Goal: Find specific page/section: Find specific page/section

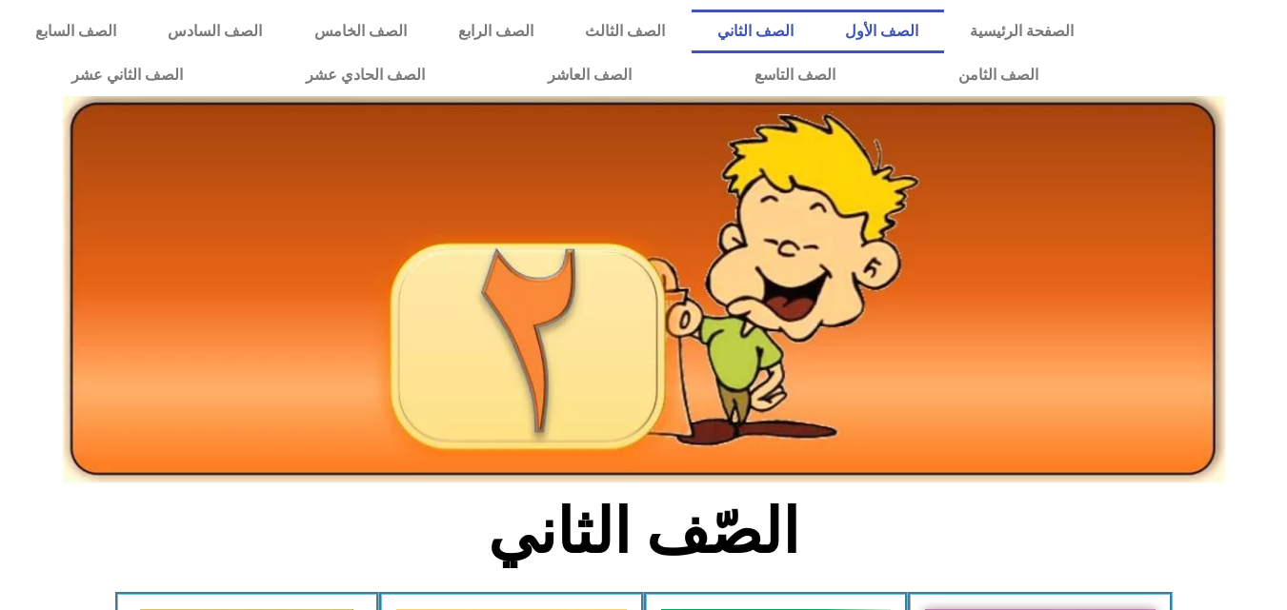
click at [925, 20] on link "الصف الأول" at bounding box center [881, 32] width 125 height 44
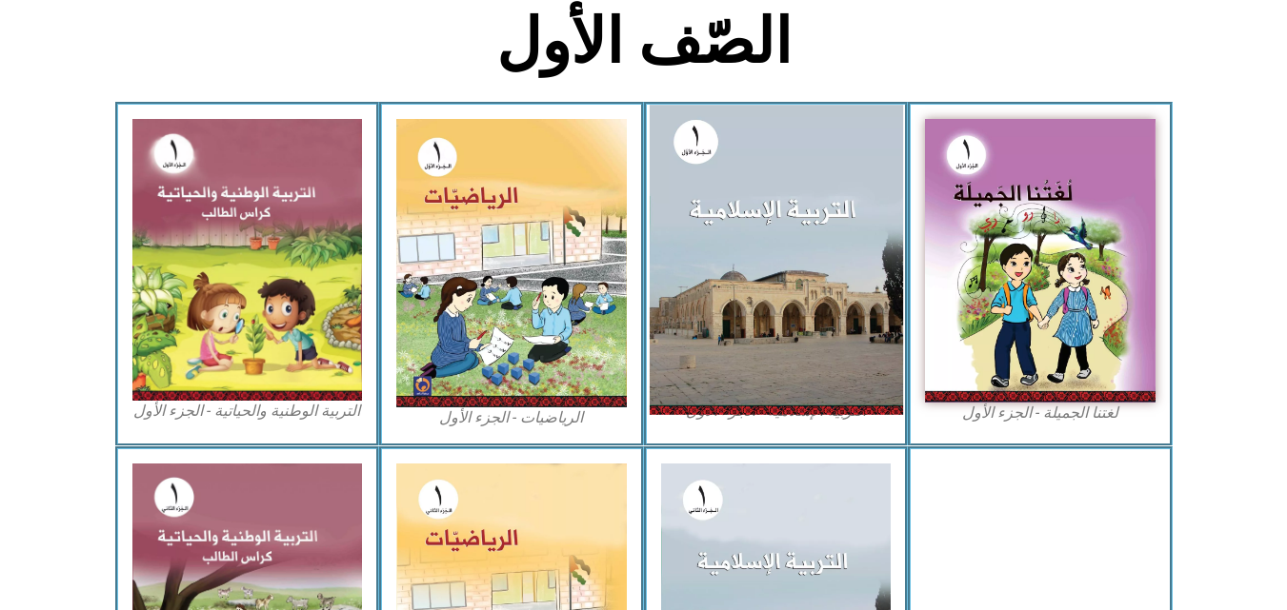
scroll to position [476, 0]
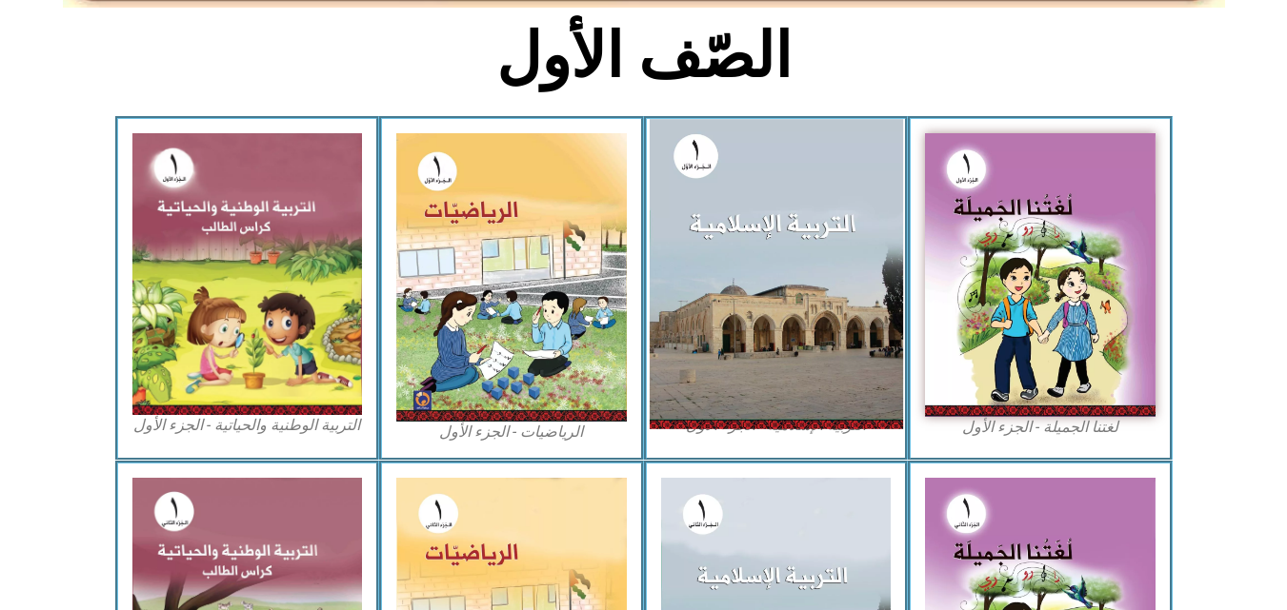
click at [810, 254] on img at bounding box center [775, 274] width 253 height 310
click at [770, 335] on img at bounding box center [775, 274] width 253 height 310
click at [754, 267] on img at bounding box center [775, 274] width 253 height 310
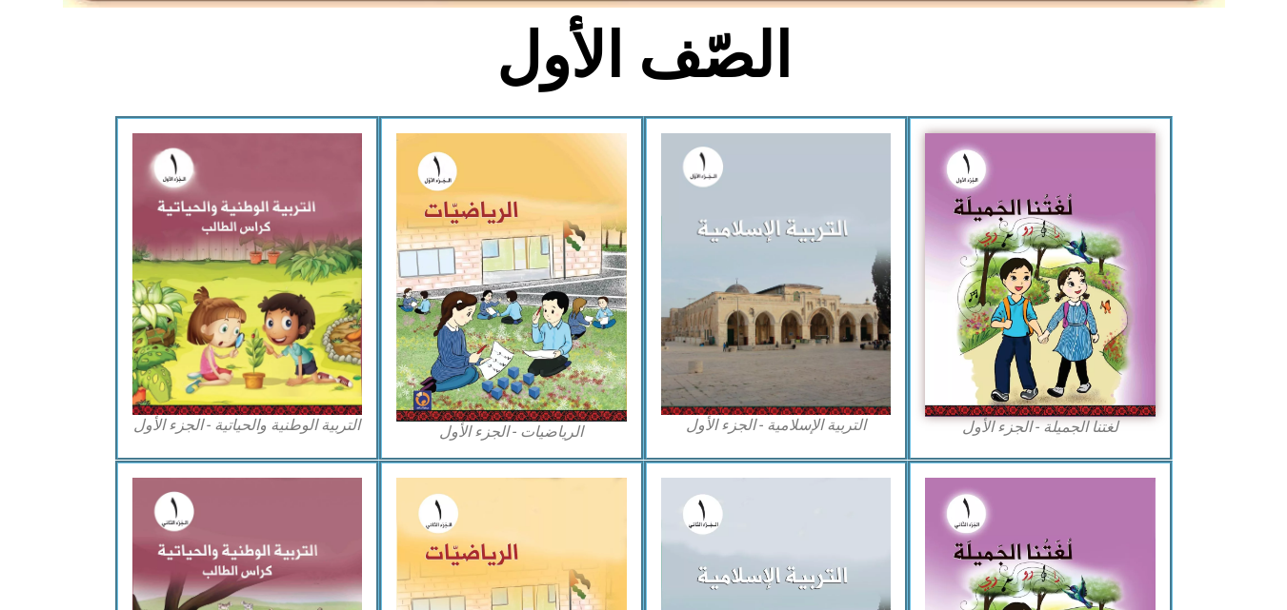
click at [793, 439] on div "التربية الإسلامية - الجزء الأول" at bounding box center [776, 288] width 265 height 344
click at [796, 421] on figcaption "التربية الإسلامية - الجزء الأول" at bounding box center [776, 425] width 230 height 21
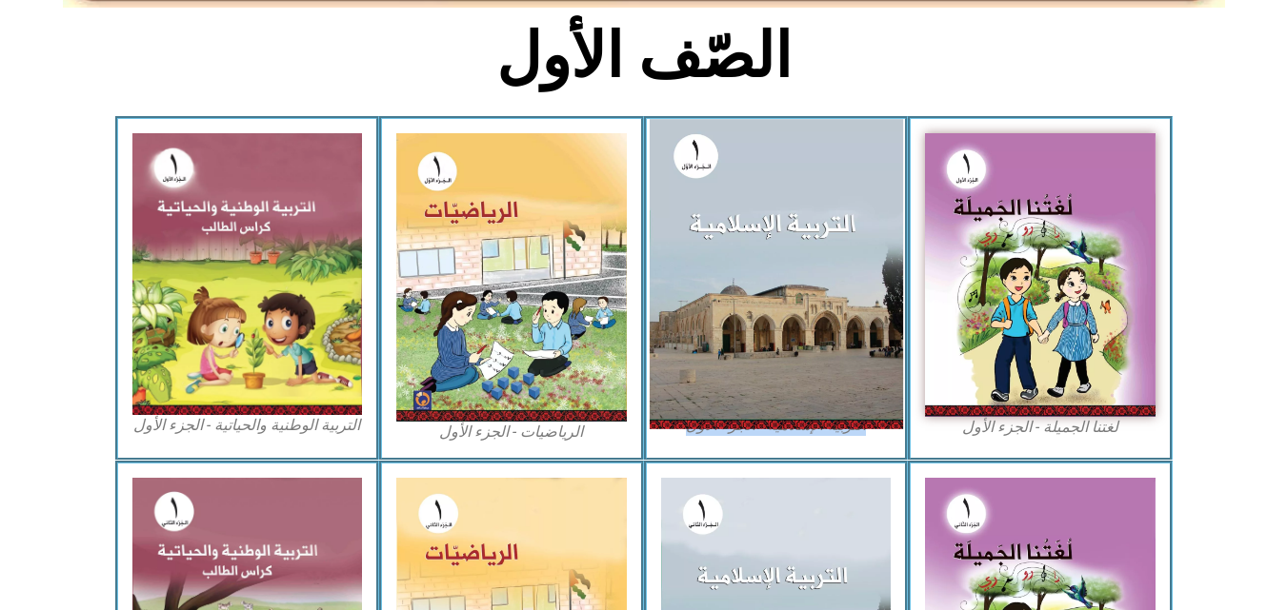
click at [770, 156] on img at bounding box center [775, 274] width 253 height 310
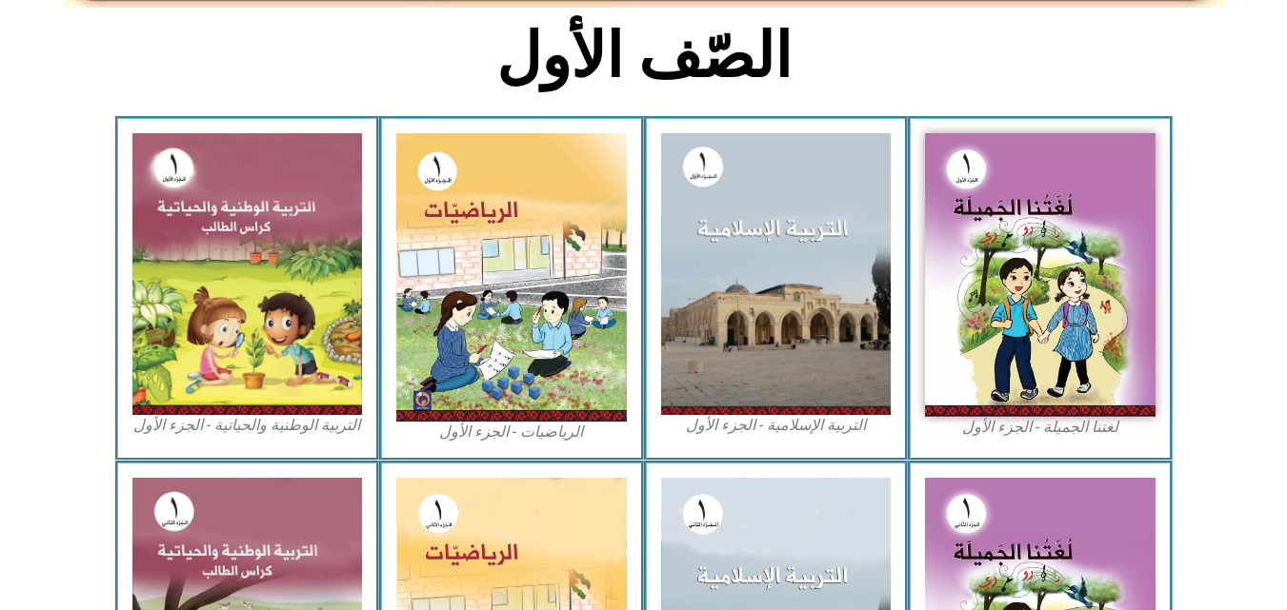
click at [819, 59] on h2 "الصّف الأول" at bounding box center [644, 56] width 630 height 74
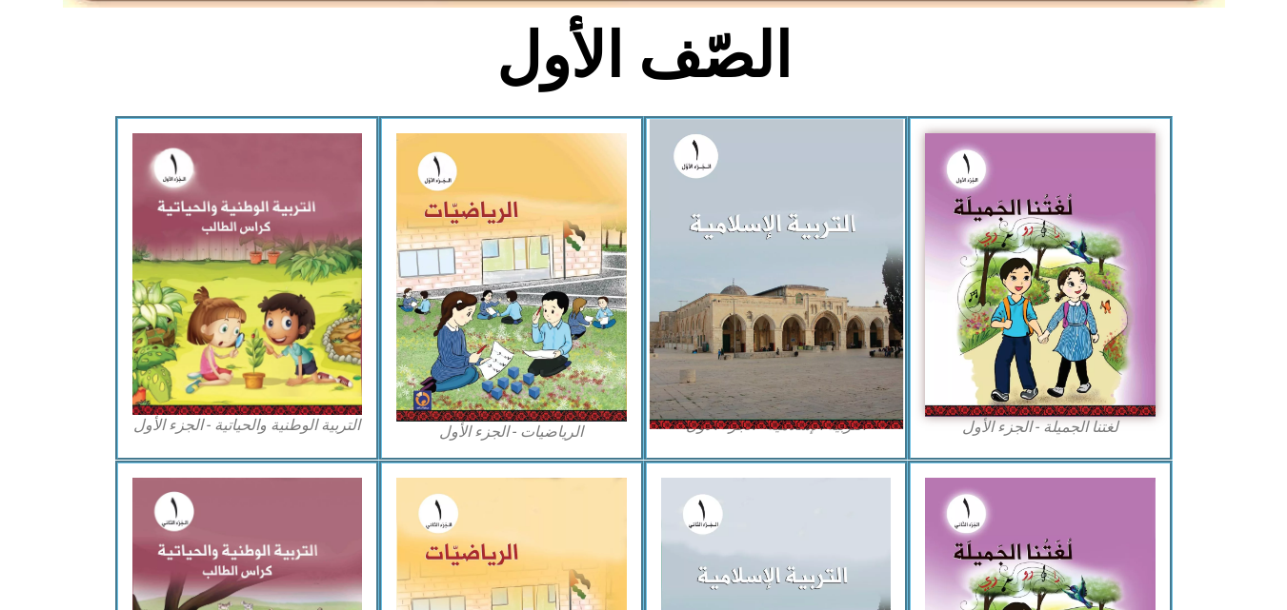
click at [711, 253] on img at bounding box center [775, 274] width 253 height 310
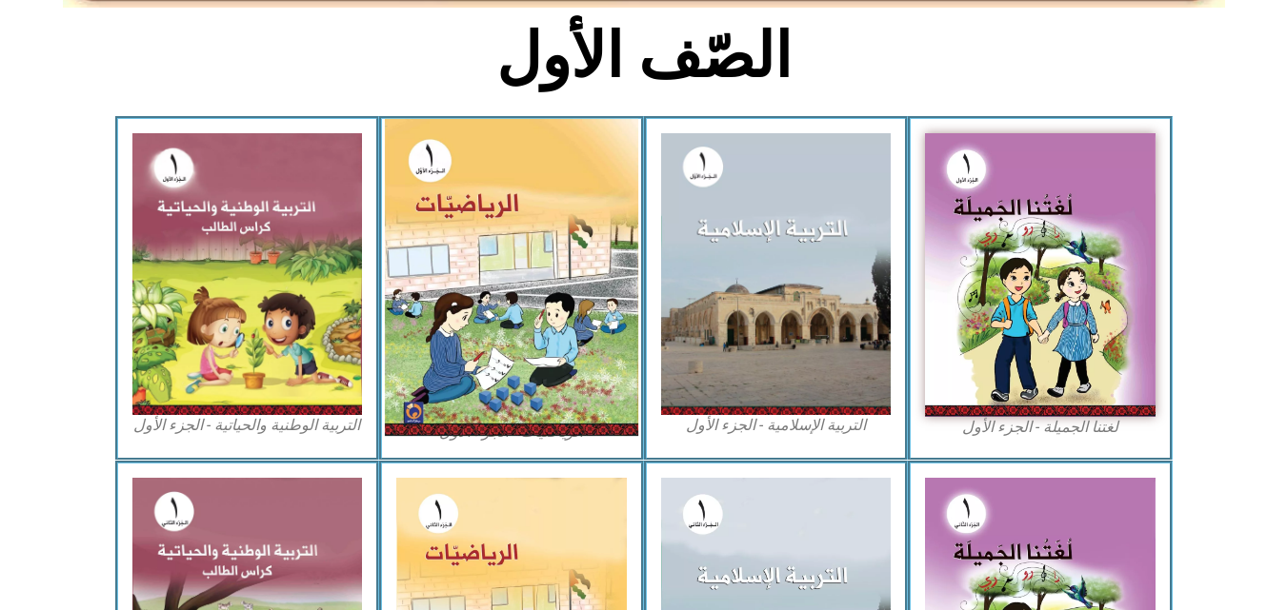
click at [514, 259] on img at bounding box center [511, 277] width 253 height 317
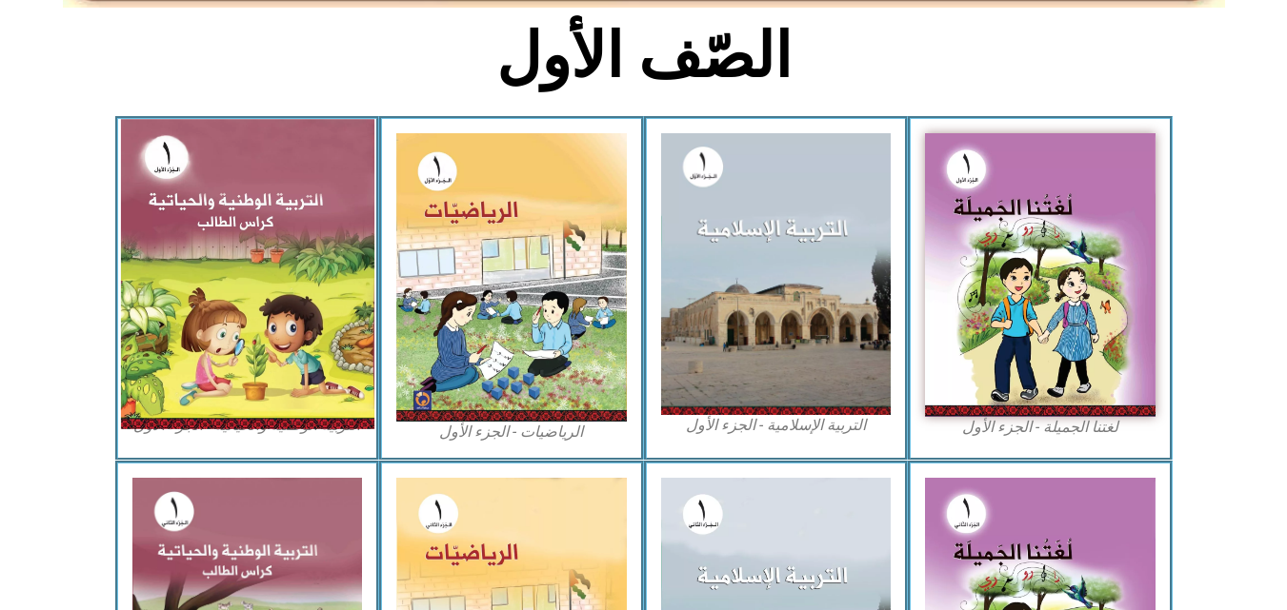
click at [311, 288] on img at bounding box center [246, 274] width 253 height 310
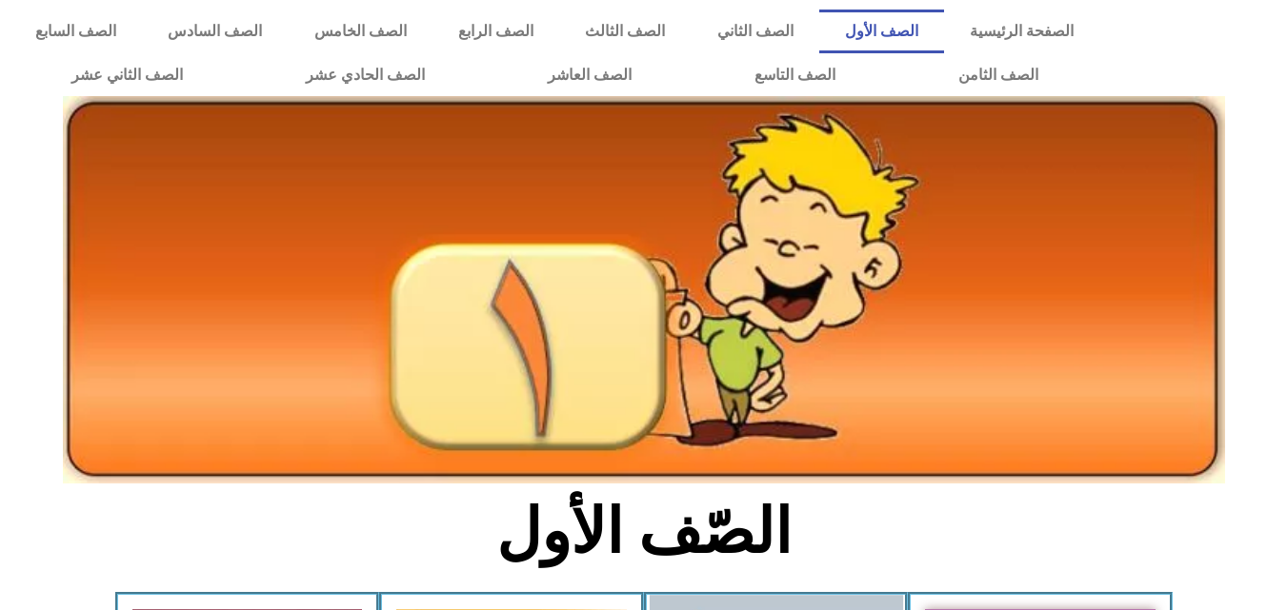
scroll to position [476, 0]
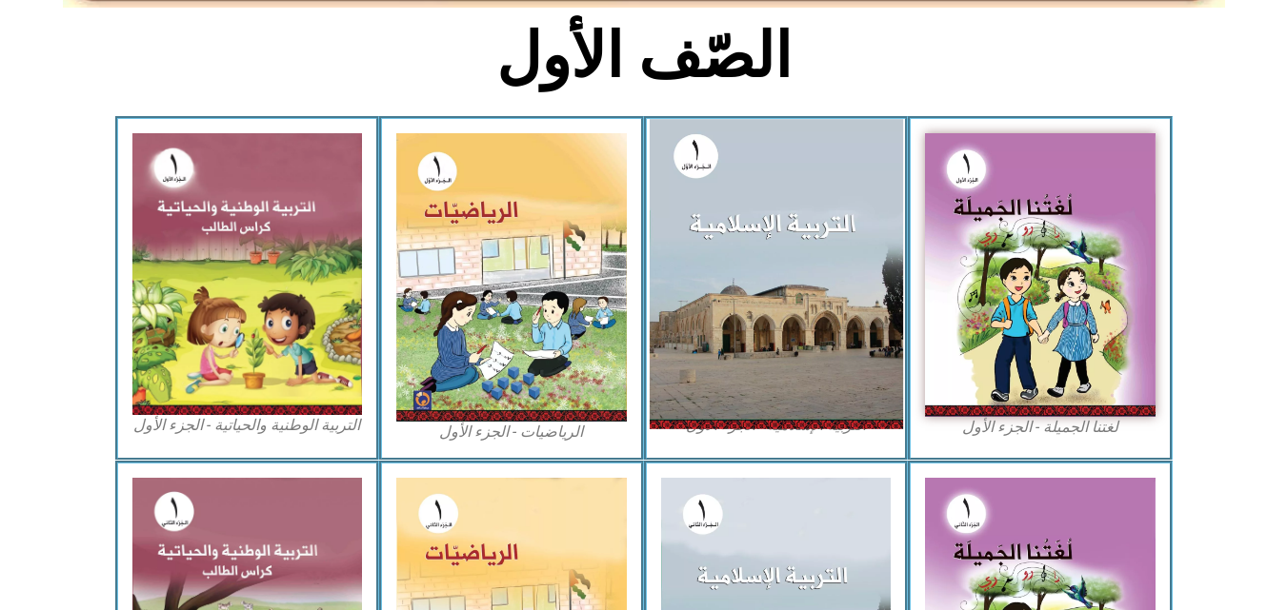
click at [762, 235] on img at bounding box center [775, 274] width 253 height 310
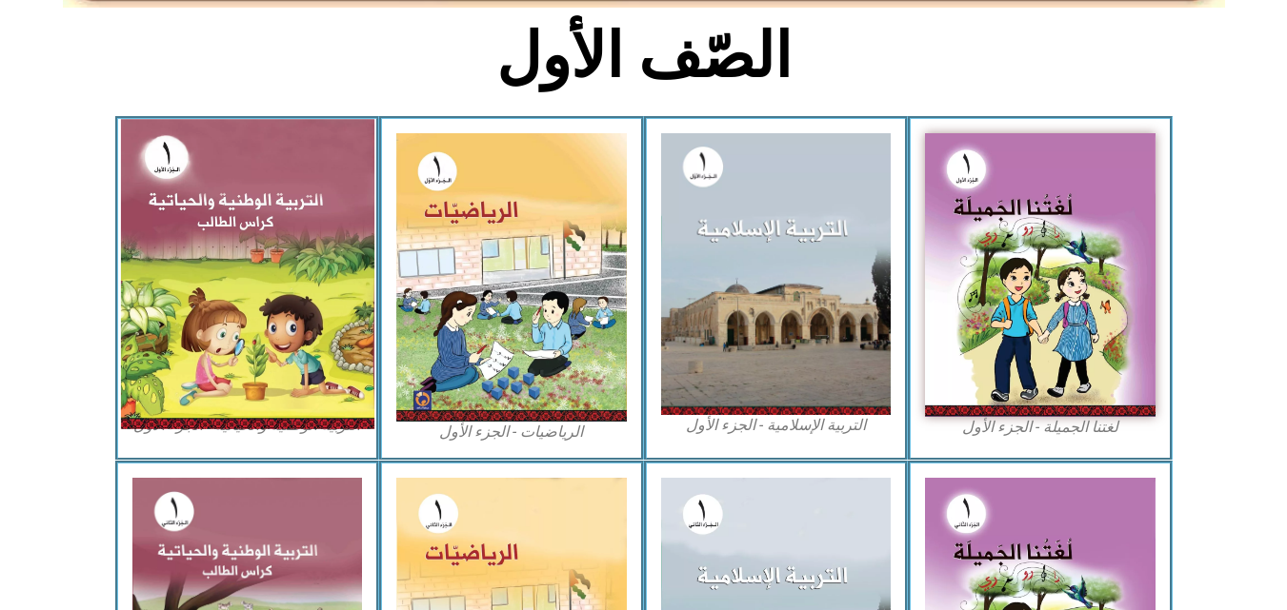
click at [241, 223] on img at bounding box center [246, 274] width 253 height 310
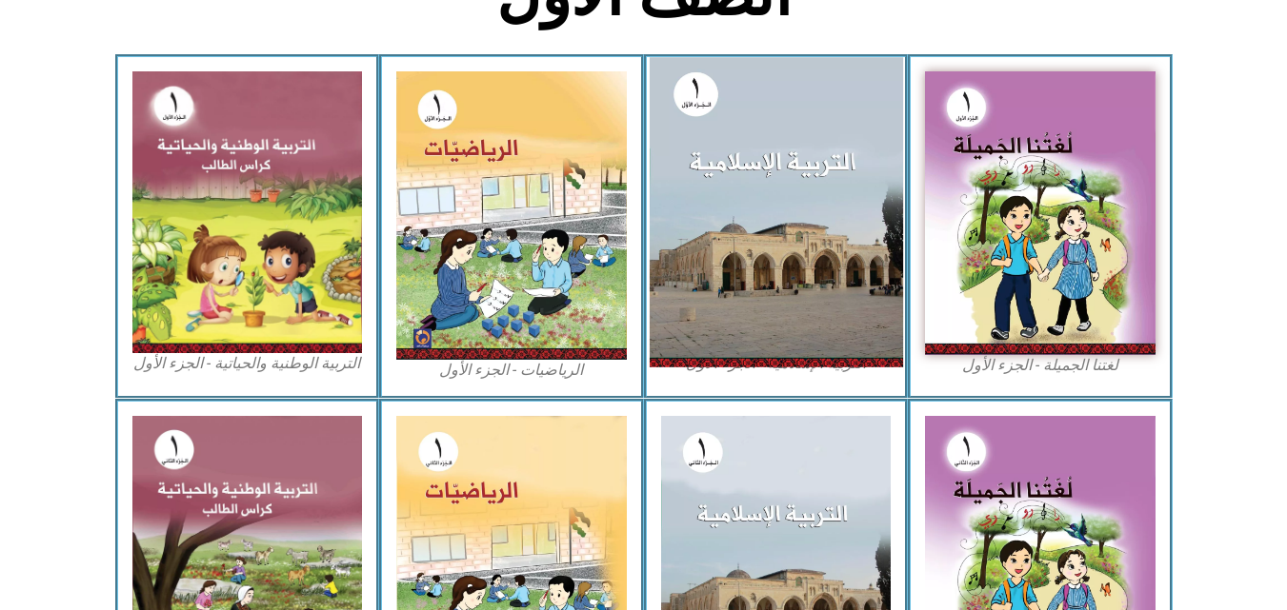
scroll to position [571, 0]
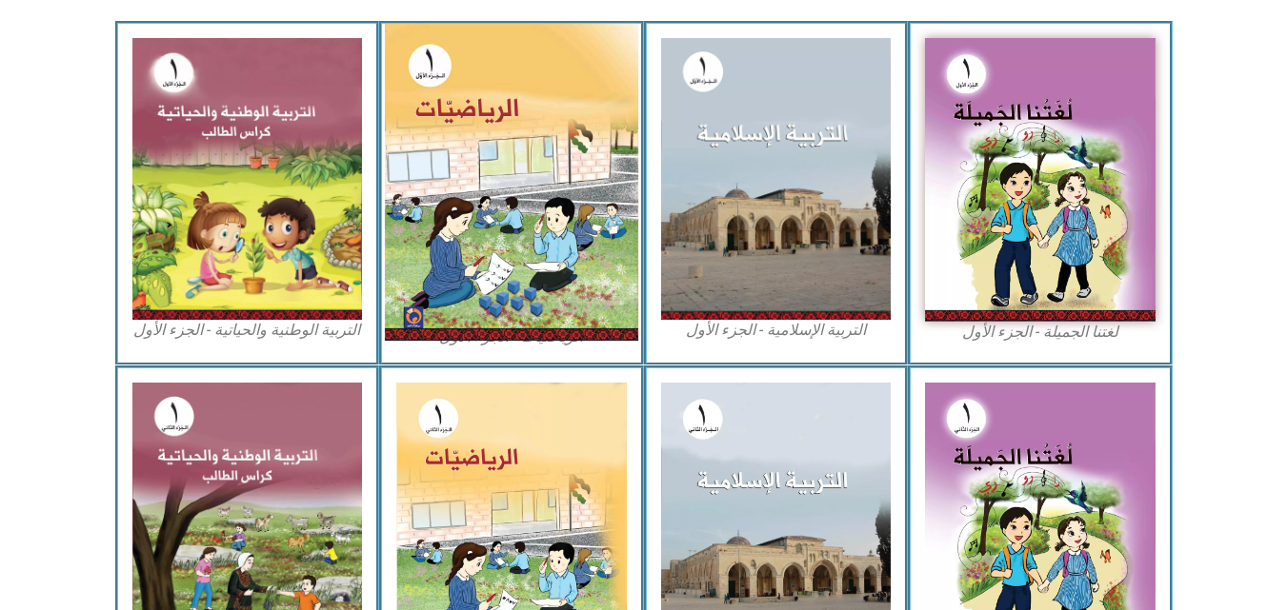
click at [535, 198] on img at bounding box center [511, 182] width 253 height 317
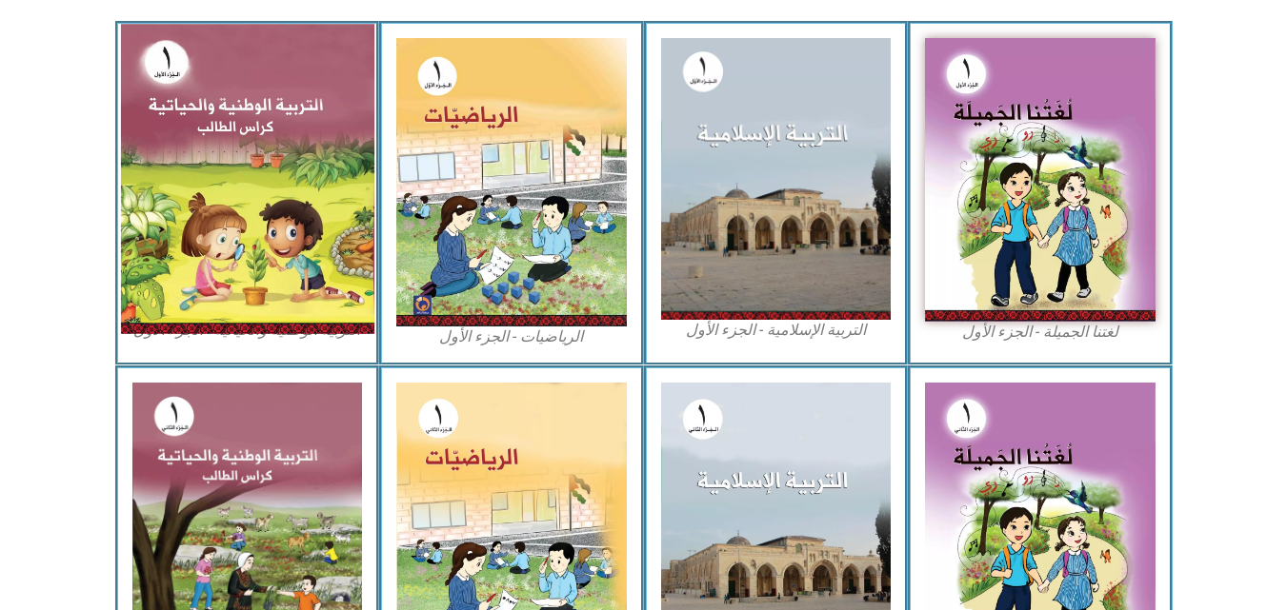
click at [327, 212] on img at bounding box center [246, 179] width 253 height 310
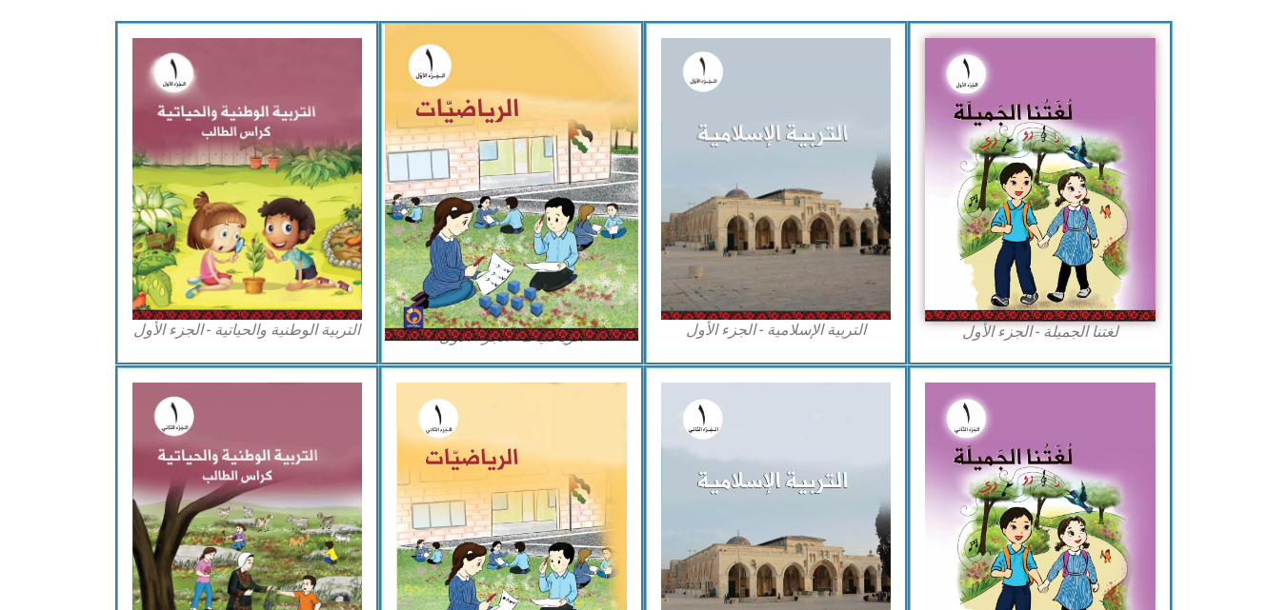
click at [466, 217] on img at bounding box center [511, 182] width 253 height 317
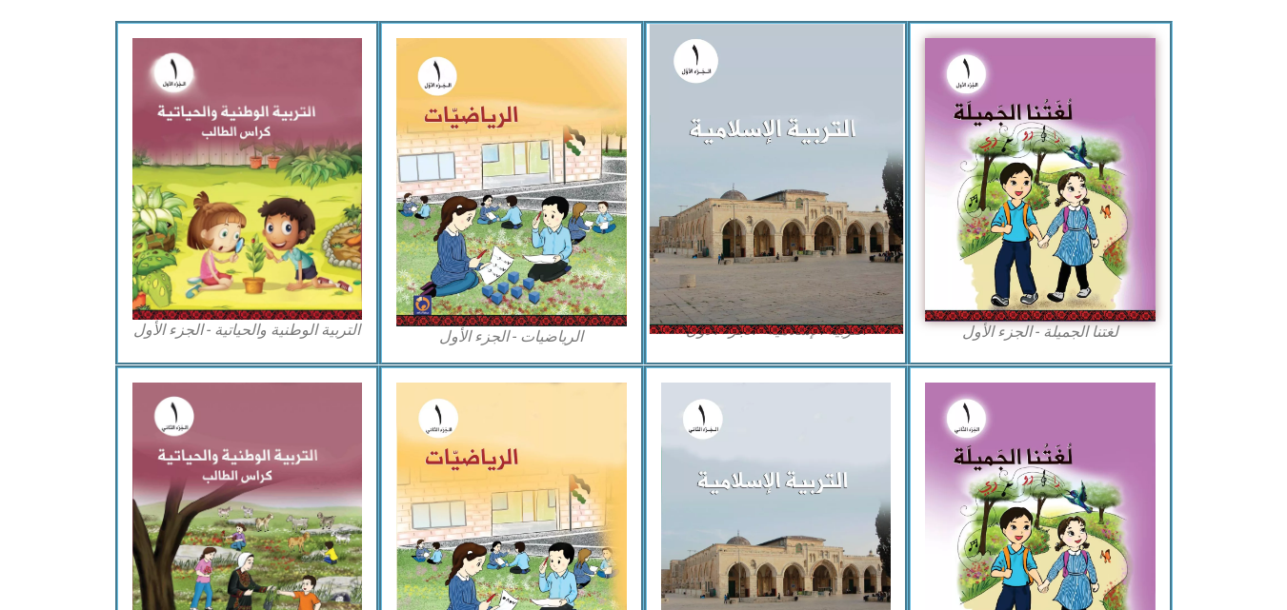
click at [746, 217] on img at bounding box center [775, 179] width 253 height 310
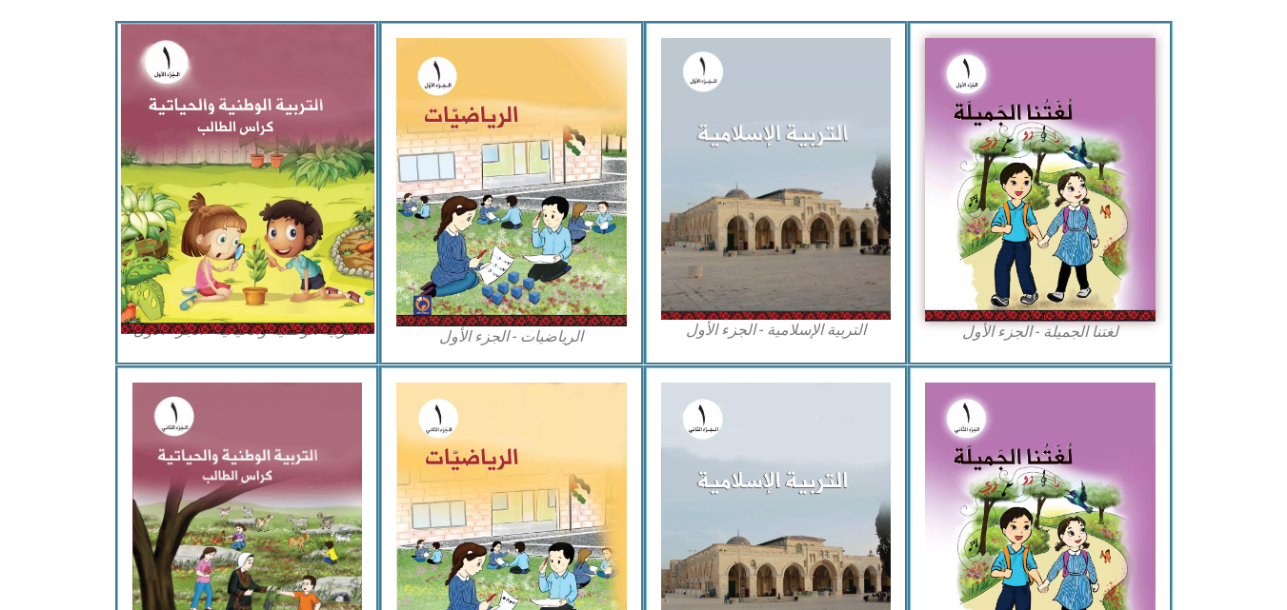
click at [350, 221] on img at bounding box center [246, 179] width 253 height 310
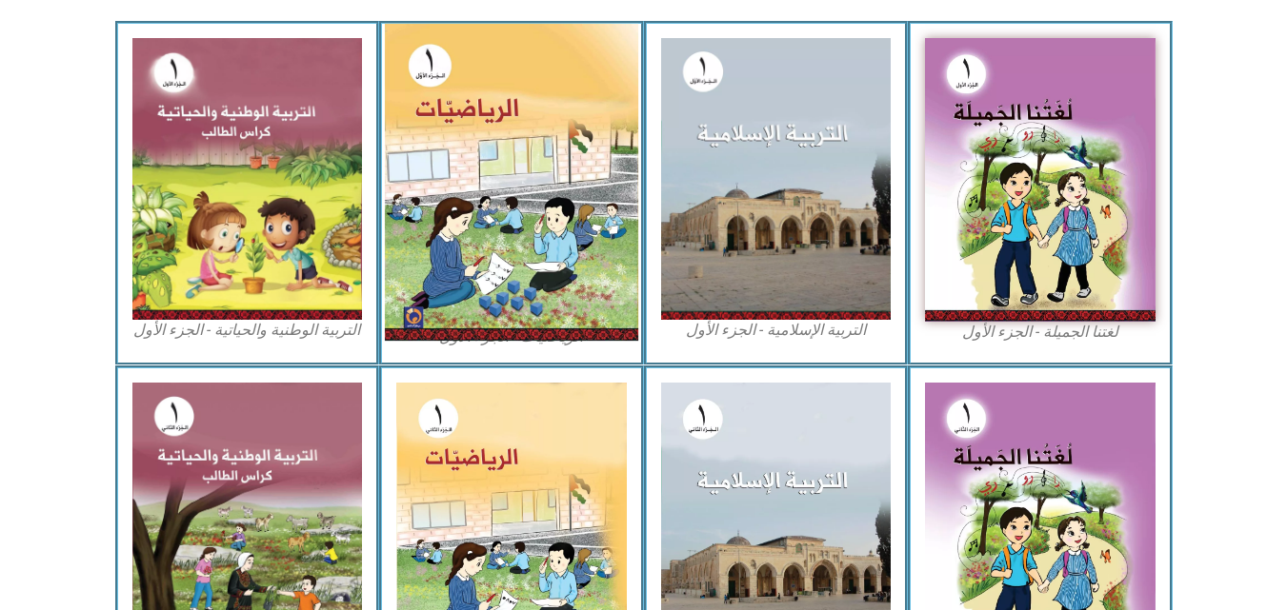
drag, startPoint x: 579, startPoint y: 208, endPoint x: 597, endPoint y: 209, distance: 18.1
click at [582, 208] on img at bounding box center [511, 182] width 253 height 317
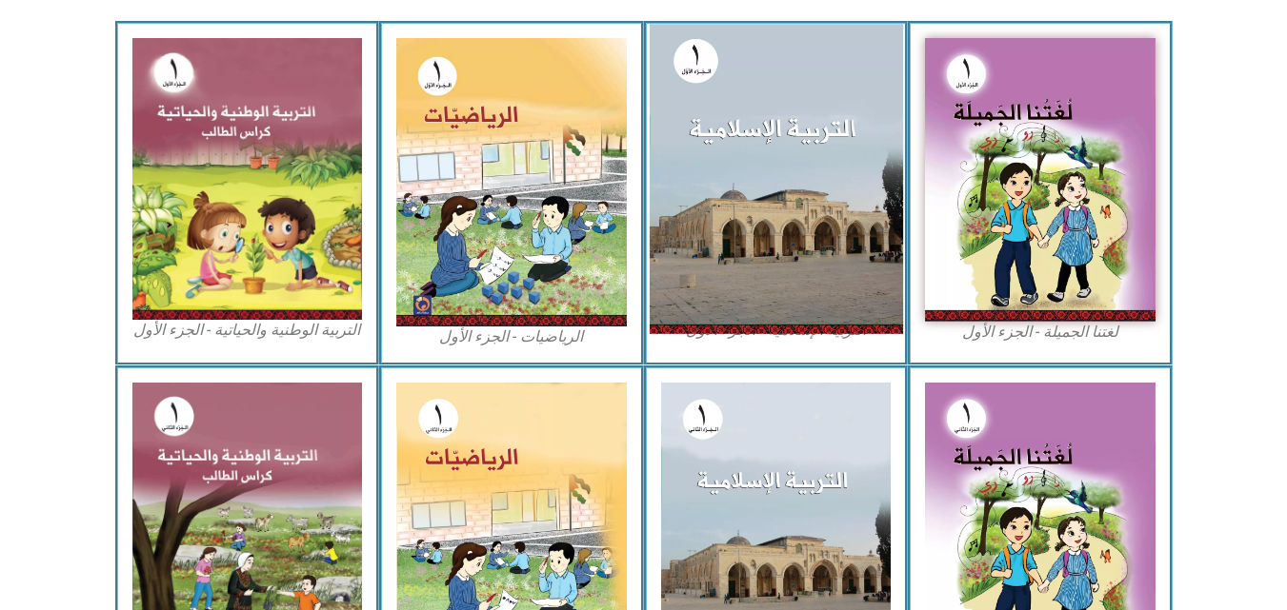
click at [782, 211] on img at bounding box center [775, 179] width 253 height 310
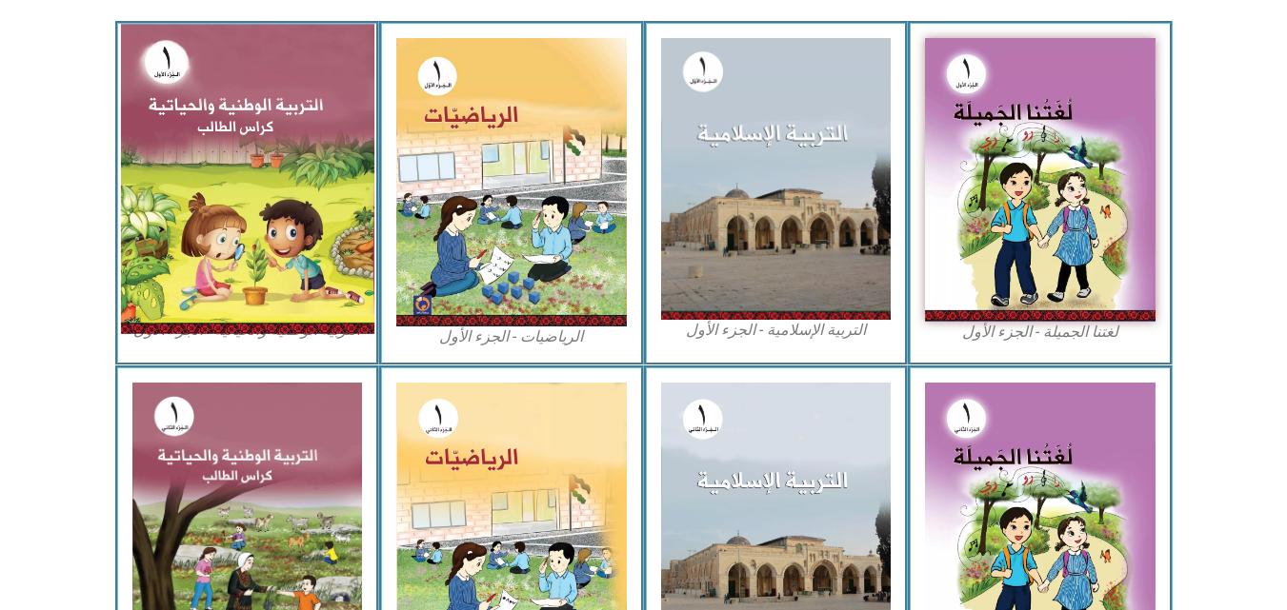
click at [350, 218] on img at bounding box center [246, 179] width 253 height 310
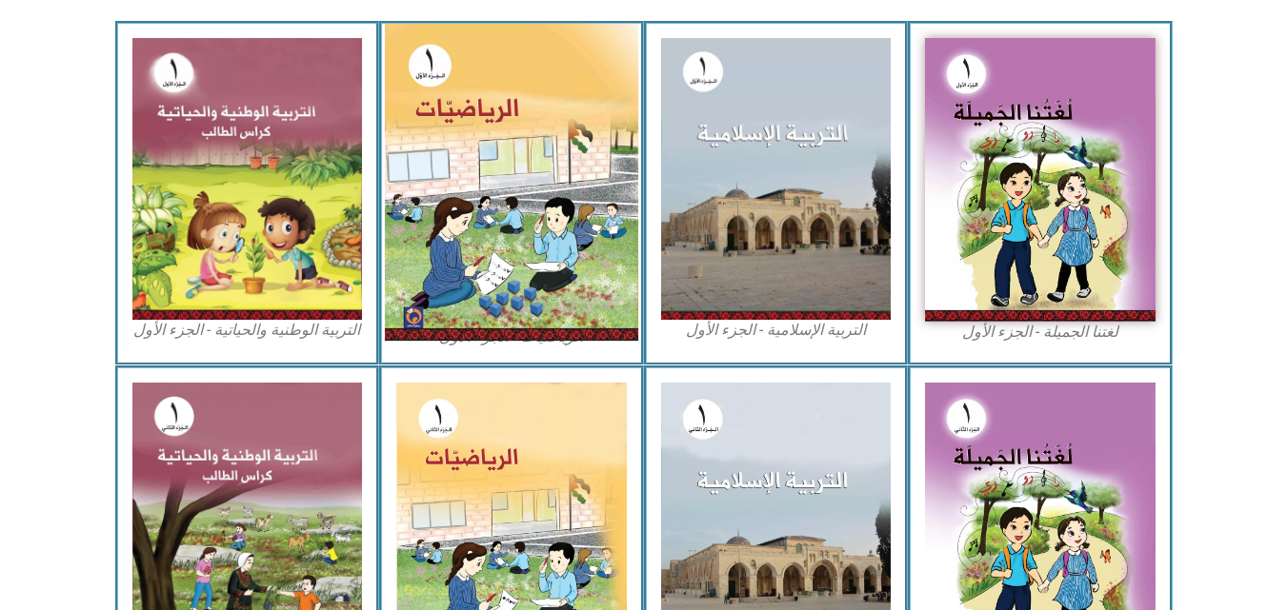
click at [501, 231] on img at bounding box center [511, 182] width 253 height 317
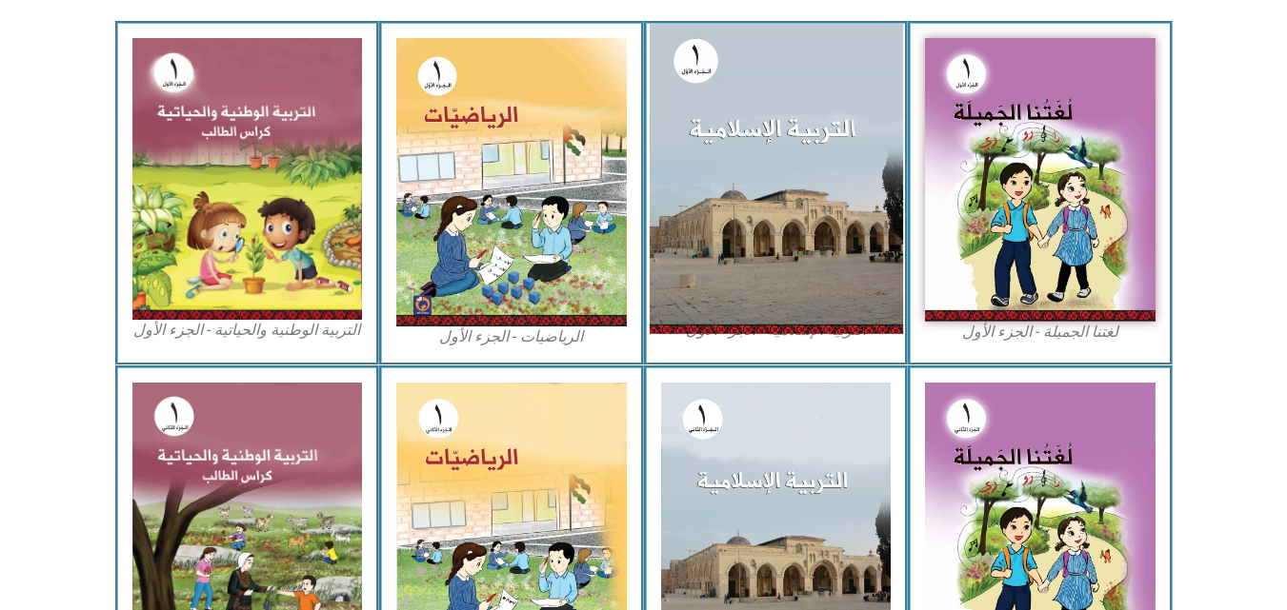
click at [674, 226] on img at bounding box center [775, 179] width 253 height 310
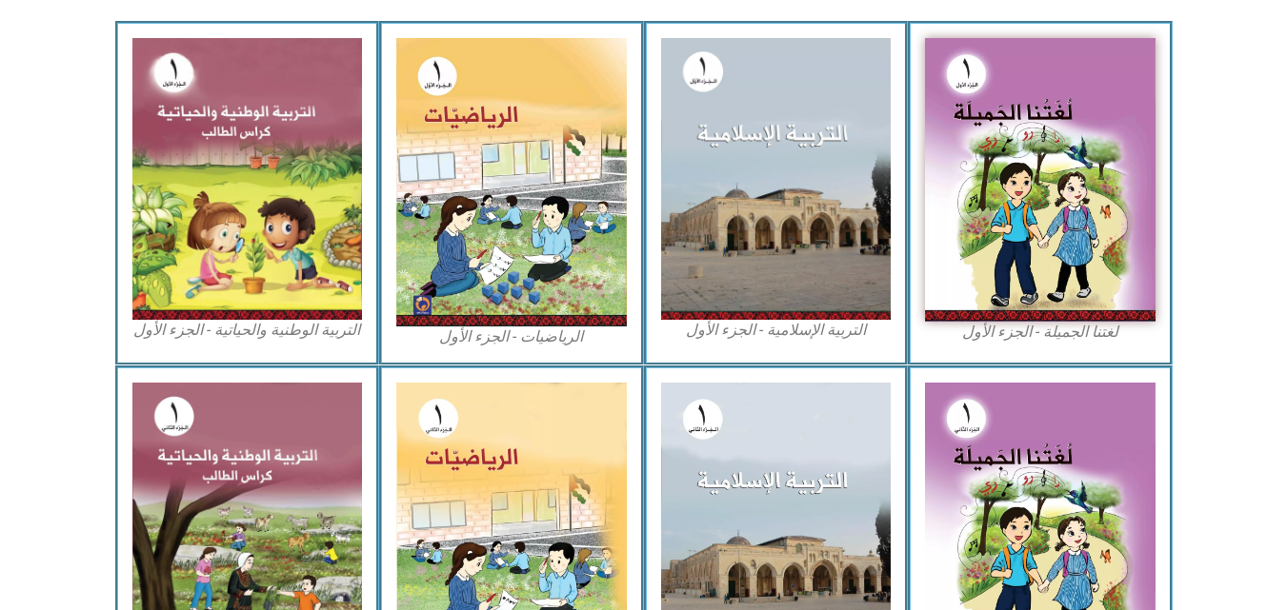
click at [386, 216] on div "الرياضيات - الجزء الأول​" at bounding box center [511, 193] width 265 height 344
